Goal: Information Seeking & Learning: Learn about a topic

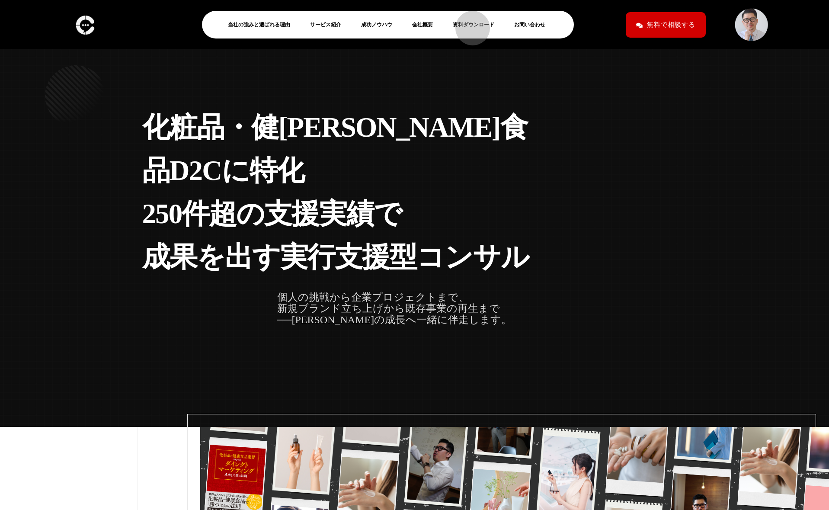
click at [468, 24] on link "資料ダウンロード" at bounding box center [477, 24] width 48 height 10
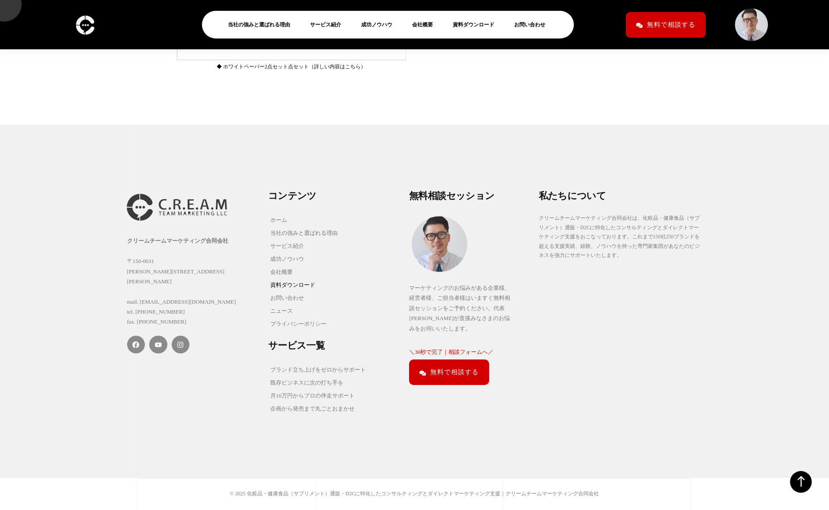
scroll to position [534, 0]
click at [285, 258] on link "成功ノウハウ" at bounding box center [304, 259] width 72 height 13
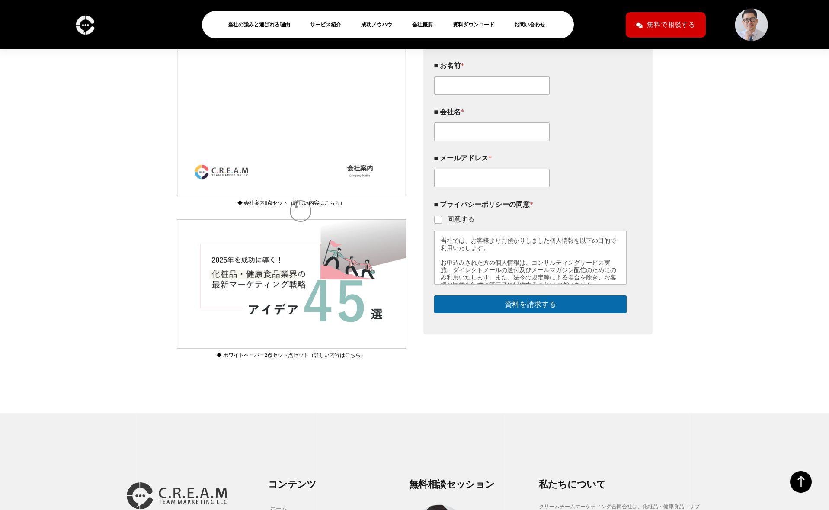
scroll to position [0, 0]
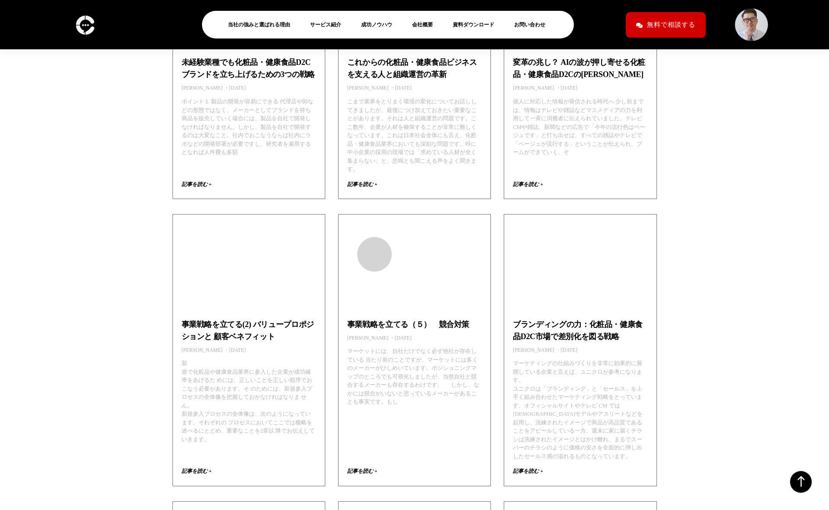
scroll to position [761, 0]
